Goal: Transaction & Acquisition: Obtain resource

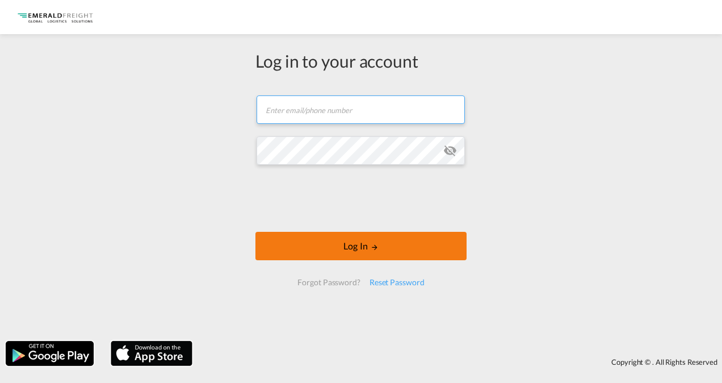
type input "[EMAIL_ADDRESS][DOMAIN_NAME]"
click at [362, 246] on button "Log In" at bounding box center [360, 246] width 211 height 28
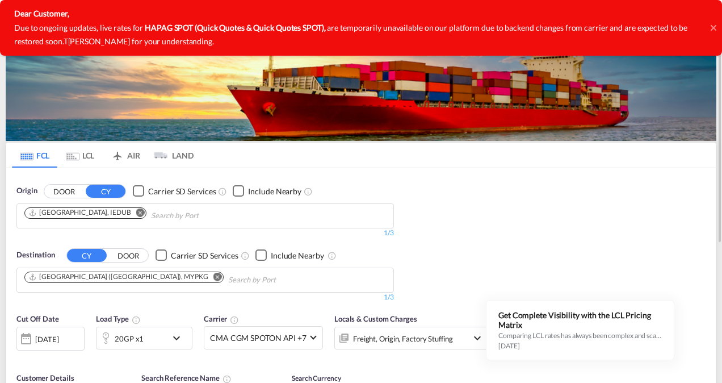
click at [206, 276] on button "Remove" at bounding box center [214, 277] width 17 height 11
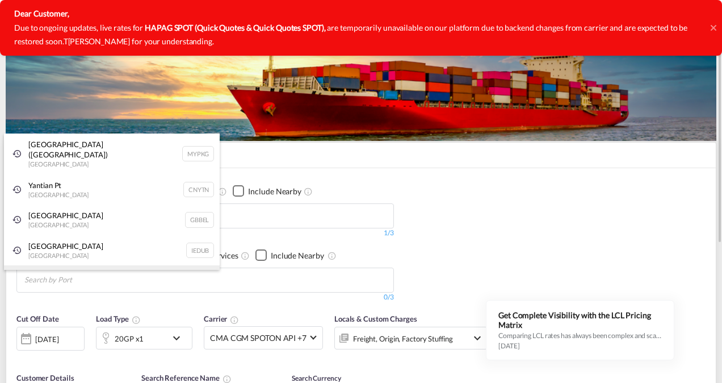
click at [51, 266] on div "Jeddah [GEOGRAPHIC_DATA] SAJED" at bounding box center [112, 280] width 216 height 31
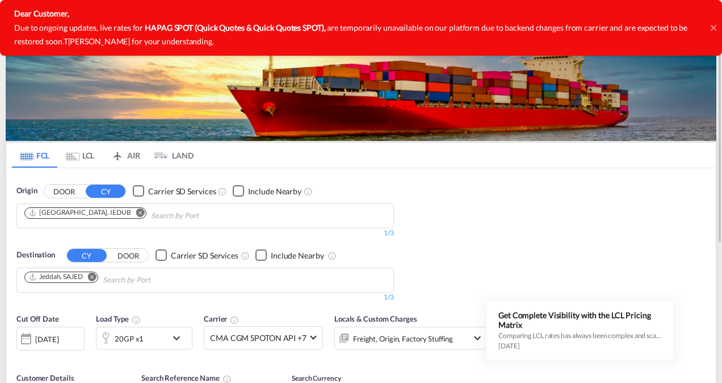
click at [177, 334] on md-icon "icon-chevron-down" at bounding box center [179, 338] width 19 height 14
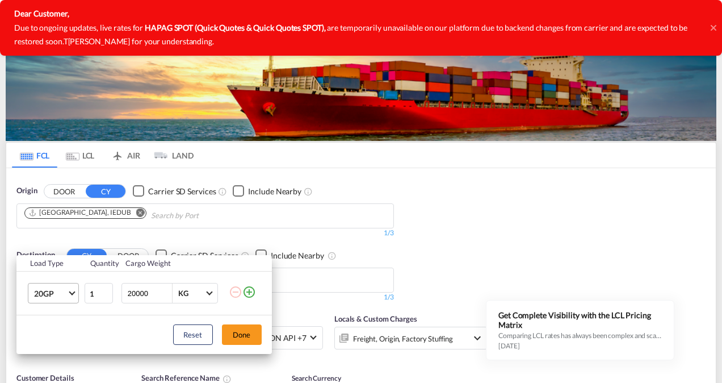
click at [65, 291] on span "20GP" at bounding box center [50, 293] width 33 height 11
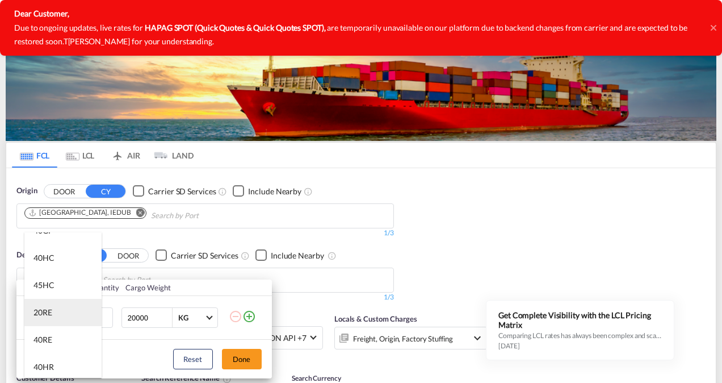
scroll to position [57, 0]
click at [56, 325] on md-option "40RE" at bounding box center [62, 325] width 77 height 27
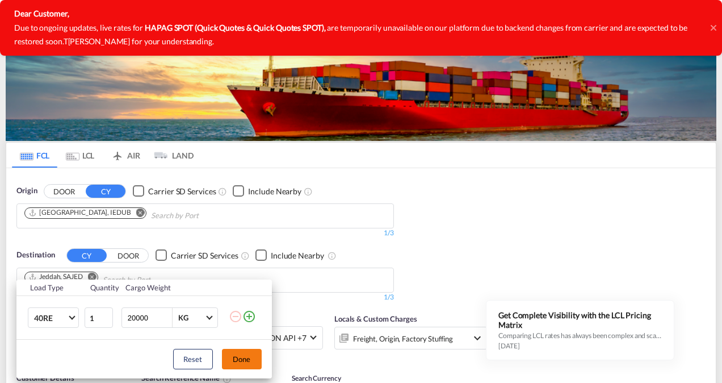
click at [248, 357] on button "Done" at bounding box center [242, 359] width 40 height 20
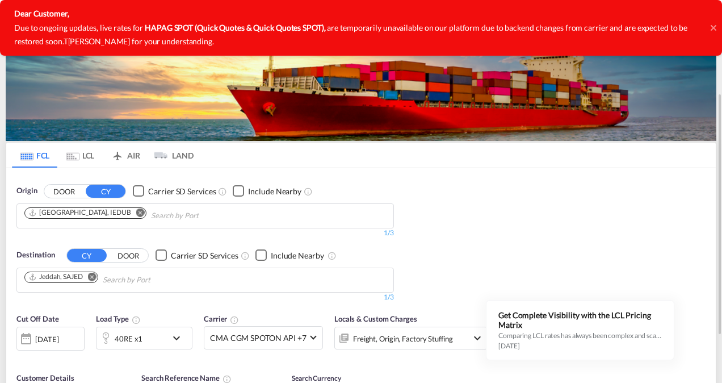
scroll to position [114, 0]
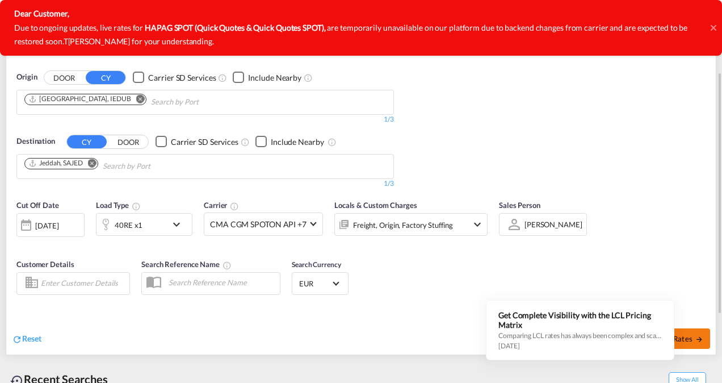
click at [690, 337] on span "Search Rates" at bounding box center [676, 338] width 55 height 9
type input "IEDUB to SAJED / [DATE]"
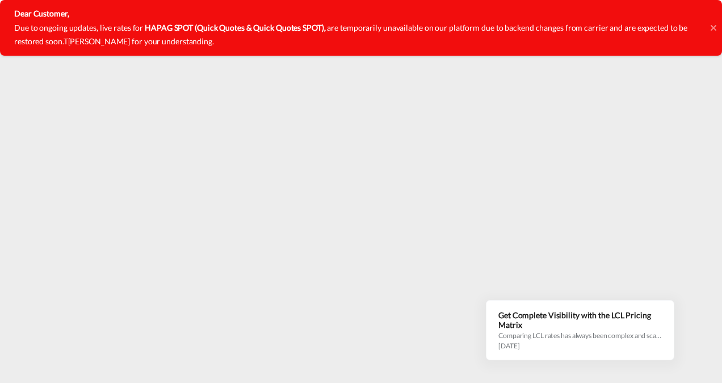
click at [712, 28] on icon at bounding box center [713, 28] width 6 height 6
